Goal: Information Seeking & Learning: Learn about a topic

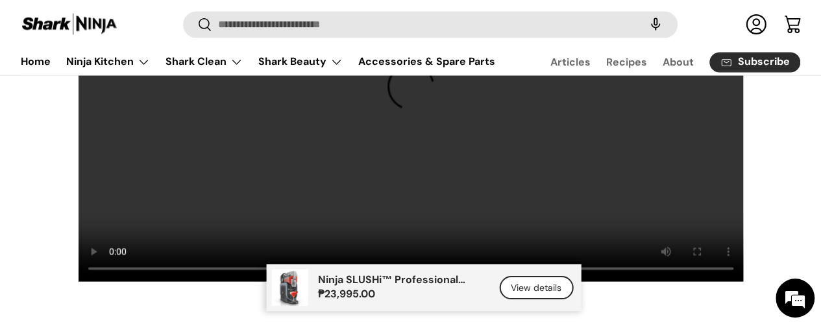
scroll to position [1034, 0]
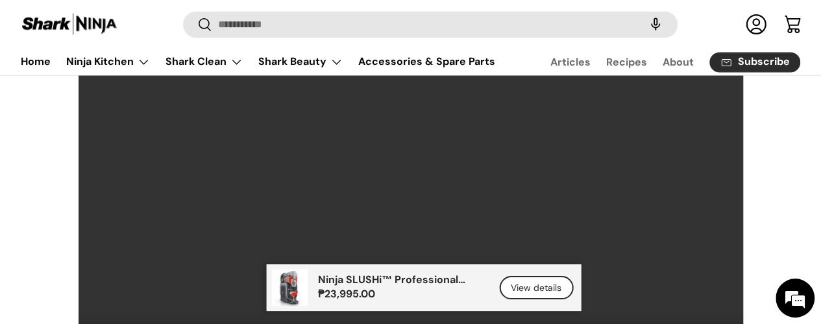
click at [785, 224] on div "Transform ordinary drinks into extraordinary slush. Ninja SLUSHi™ Professional …" at bounding box center [410, 147] width 821 height 464
click at [537, 282] on link "View details" at bounding box center [536, 288] width 74 height 24
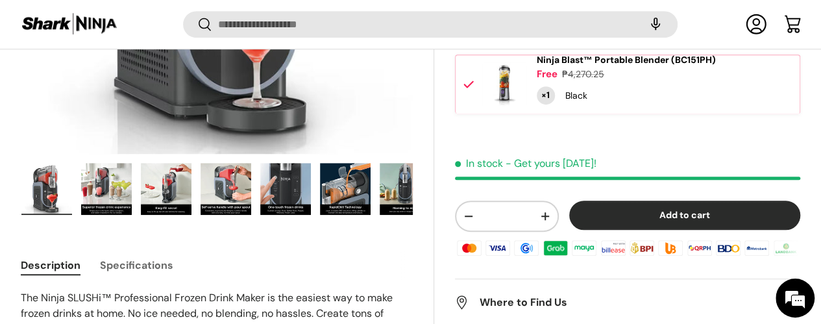
scroll to position [416, 0]
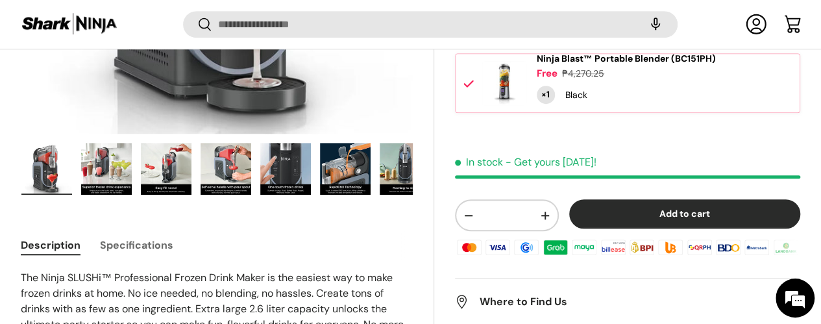
click at [173, 231] on button "Specifications" at bounding box center [136, 245] width 73 height 29
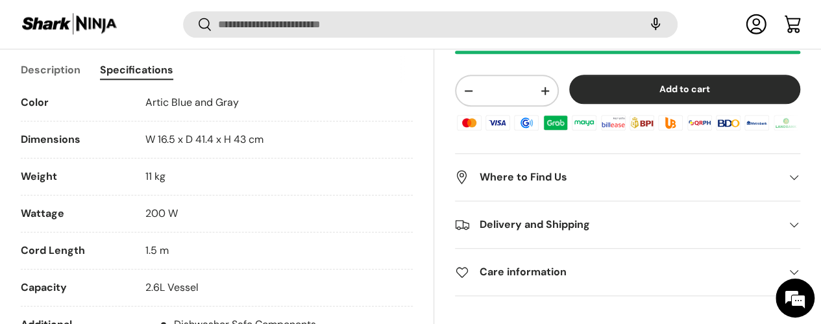
scroll to position [610, 0]
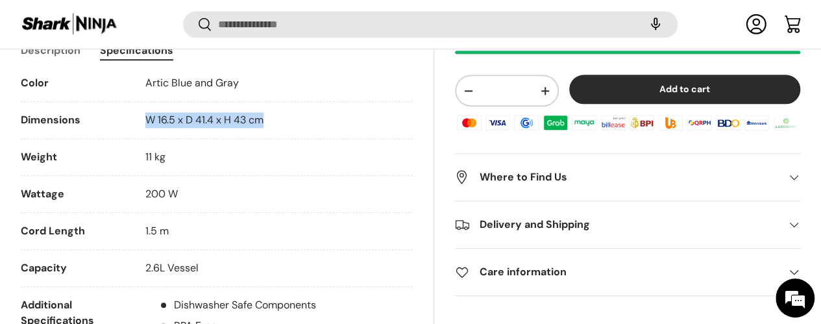
drag, startPoint x: 168, startPoint y: 85, endPoint x: 291, endPoint y: 89, distance: 123.4
click at [291, 112] on li "Dimensions W 16.5 x D 41.4 x H 43 cm" at bounding box center [217, 125] width 392 height 27
copy span "W 16.5 x D 41.4 x H 43 cm"
drag, startPoint x: 42, startPoint y: 231, endPoint x: 238, endPoint y: 249, distance: 196.9
click at [238, 260] on li "Capacity 2.6L Vessel" at bounding box center [217, 273] width 392 height 27
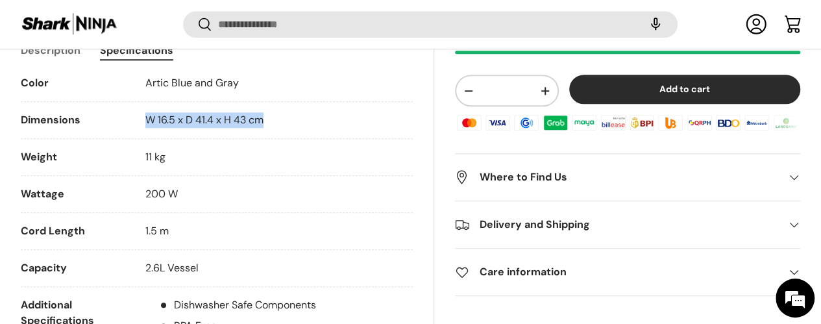
copy li "Capacity 2.6L Vessel"
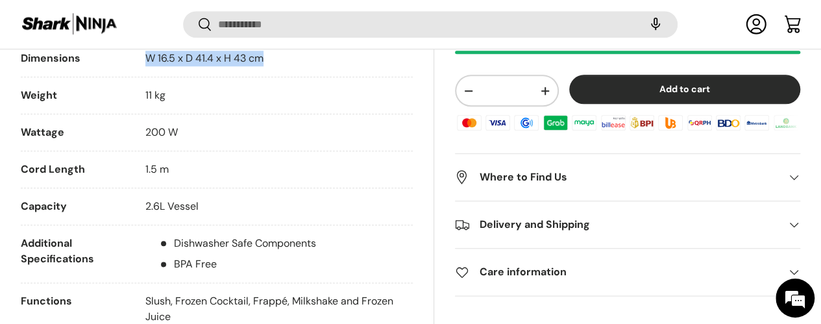
scroll to position [740, 0]
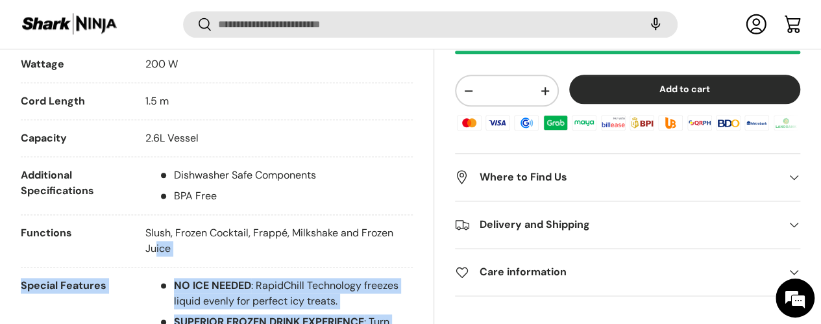
drag, startPoint x: 39, startPoint y: 195, endPoint x: 232, endPoint y: 221, distance: 195.3
click at [233, 225] on p "Slush, Frozen Cocktail, Frappé, Milkshake and Frozen Juice" at bounding box center [279, 240] width 268 height 31
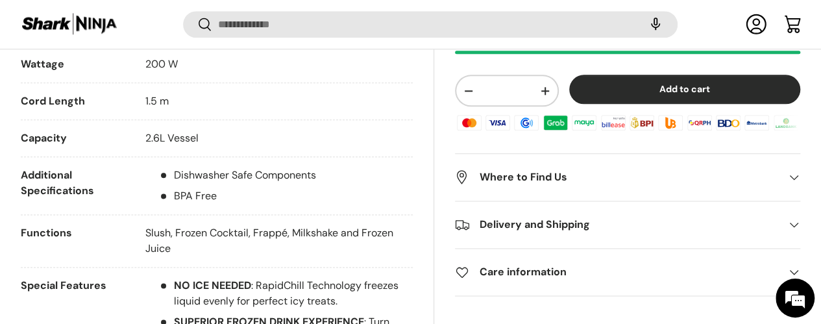
drag, startPoint x: 228, startPoint y: 216, endPoint x: 45, endPoint y: 191, distance: 184.1
click at [45, 225] on li "Functions Slush, Frozen Cocktail, Frappé, Milkshake and Frozen Juice" at bounding box center [217, 246] width 392 height 42
drag, startPoint x: 202, startPoint y: 210, endPoint x: 127, endPoint y: 203, distance: 75.0
click at [125, 225] on div "Functions" at bounding box center [73, 240] width 104 height 31
click at [47, 225] on div "Functions" at bounding box center [73, 240] width 104 height 31
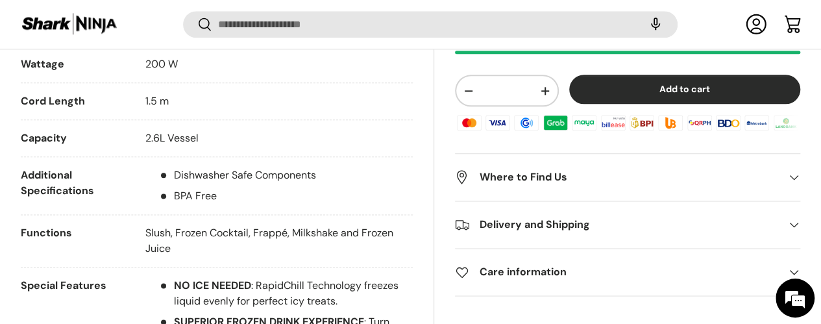
drag, startPoint x: 43, startPoint y: 195, endPoint x: 226, endPoint y: 223, distance: 185.1
click at [226, 225] on li "Functions Slush, Frozen Cocktail, Frappé, Milkshake and Frozen Juice" at bounding box center [217, 246] width 392 height 42
copy li "Functions Slush, Frozen Cocktail, Frappé, Milkshake and Frozen Juice"
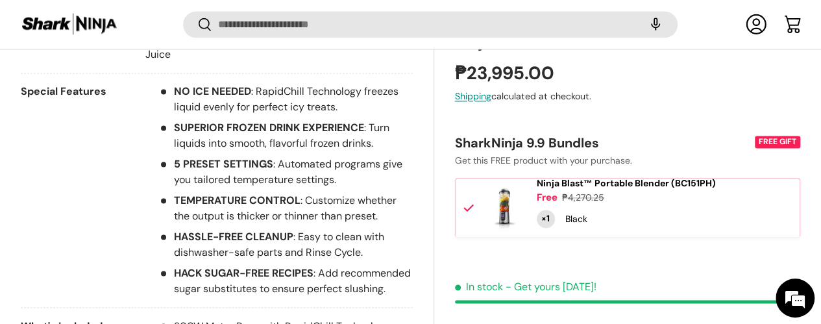
scroll to position [970, 0]
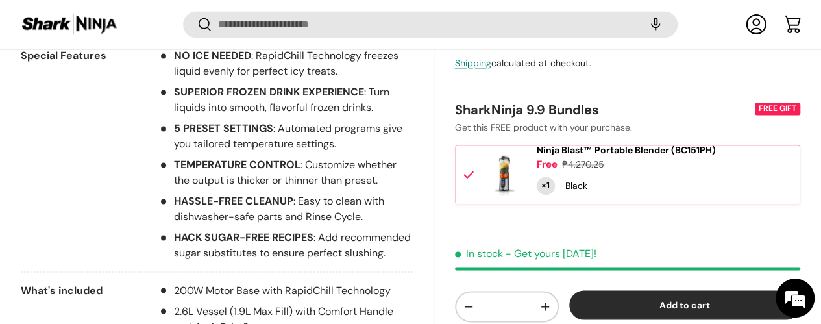
drag, startPoint x: 42, startPoint y: 119, endPoint x: 328, endPoint y: 261, distance: 318.9
click at [378, 272] on li "Special Features NO ICE NEEDED : RapidChill Technology freezes liquid evenly fo…" at bounding box center [217, 160] width 392 height 224
copy li "Special Features NO ICE NEEDED : RapidChill Technology freezes liquid evenly fo…"
